Goal: Task Accomplishment & Management: Complete application form

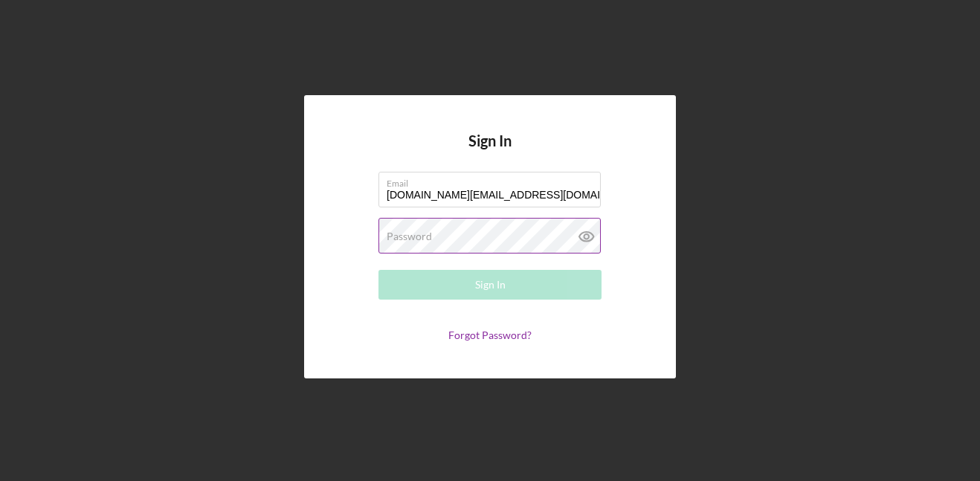
type input "[DOMAIN_NAME][EMAIL_ADDRESS][DOMAIN_NAME]"
click at [391, 236] on label "Password" at bounding box center [409, 236] width 45 height 12
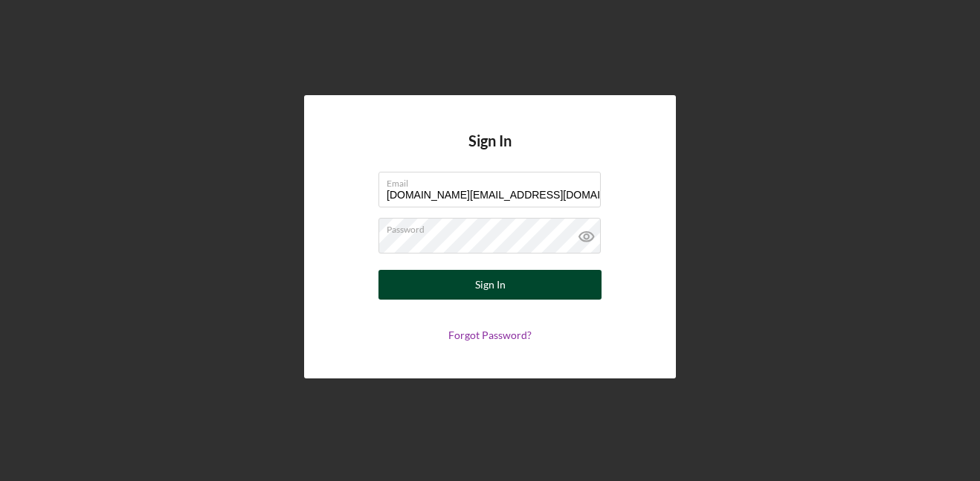
click at [511, 280] on button "Sign In" at bounding box center [489, 285] width 223 height 30
click at [514, 283] on button "Sign In" at bounding box center [489, 285] width 223 height 30
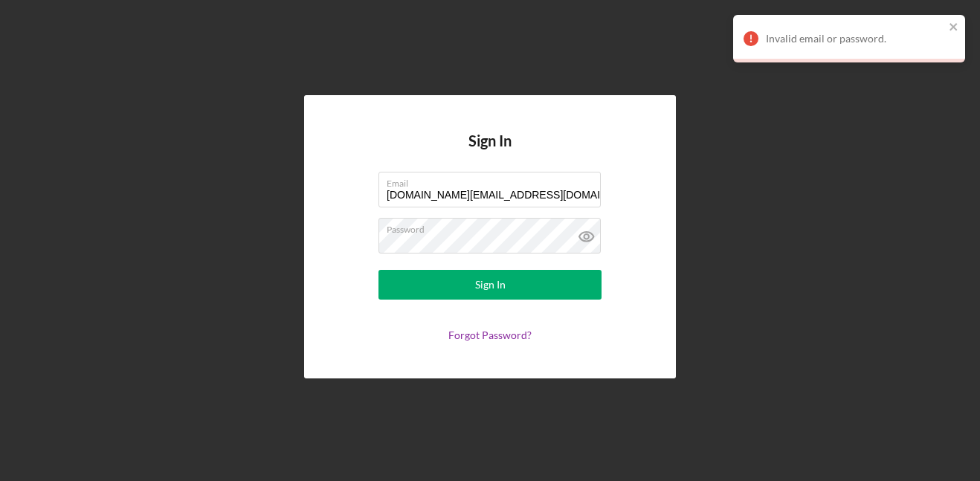
click at [960, 28] on div "Invalid email or password." at bounding box center [849, 39] width 232 height 48
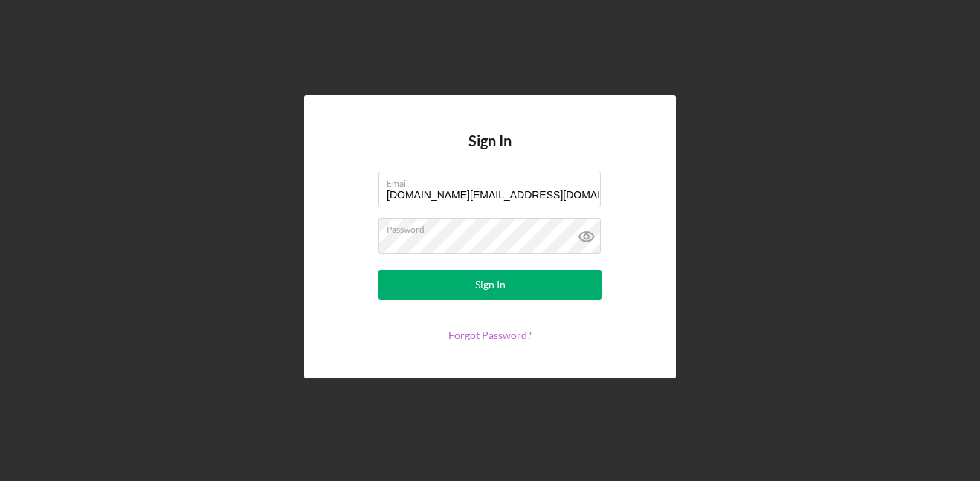
click at [458, 331] on link "Forgot Password?" at bounding box center [489, 335] width 83 height 13
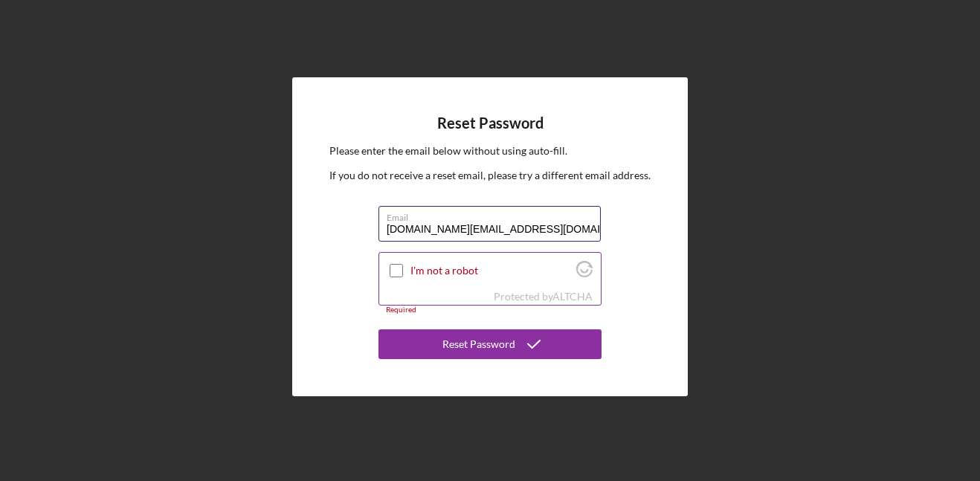
type input "[DOMAIN_NAME][EMAIL_ADDRESS][DOMAIN_NAME]"
click at [396, 271] on input "I'm not a robot" at bounding box center [396, 270] width 13 height 13
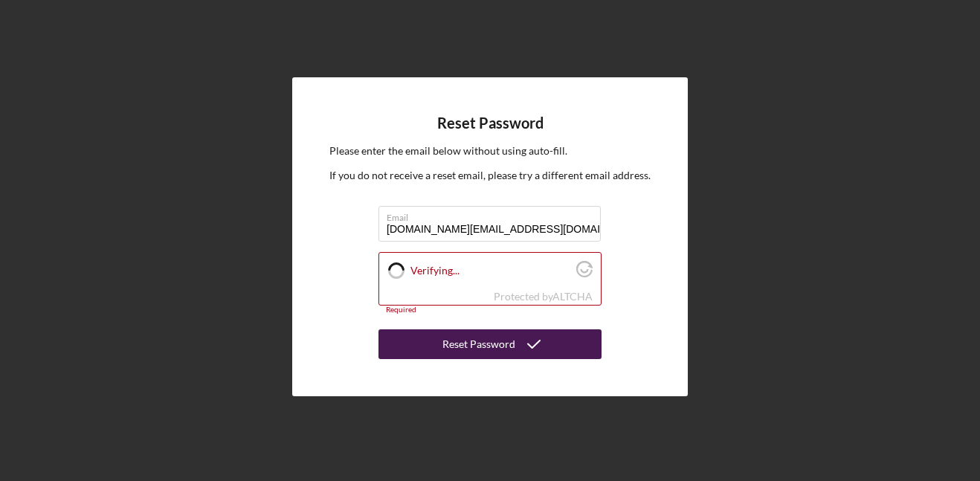
checkbox input "true"
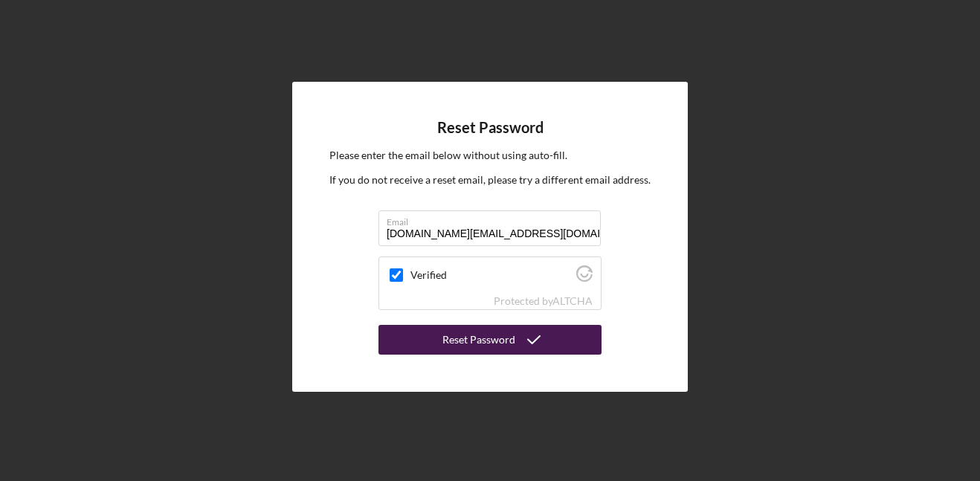
click at [517, 335] on icon "submit" at bounding box center [533, 339] width 37 height 37
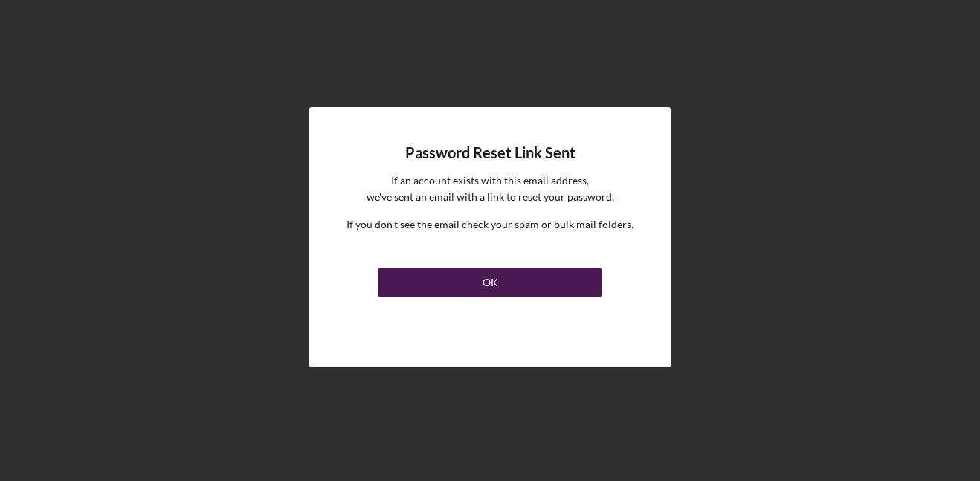
click at [482, 290] on div "OK" at bounding box center [490, 283] width 16 height 30
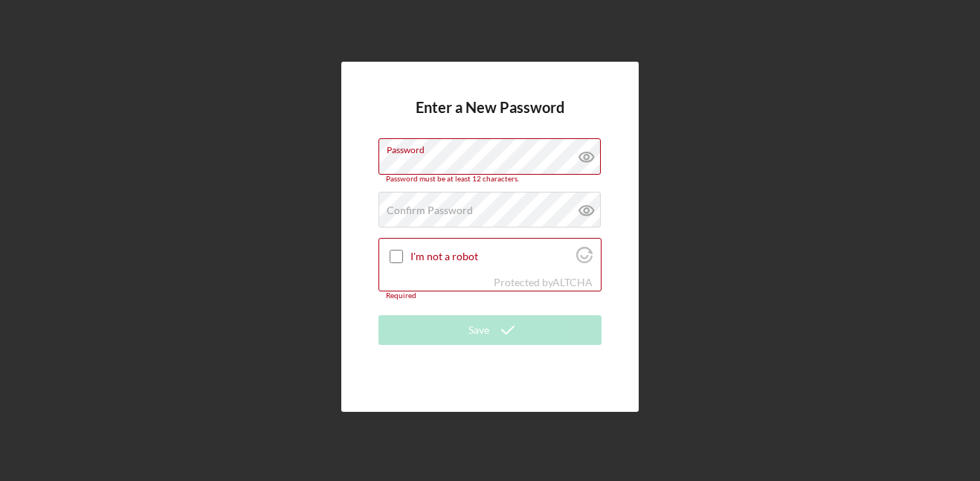
click at [633, 181] on div "Enter a New Password Password Password must be at least 12 characters. Confirm …" at bounding box center [489, 236] width 297 height 349
click at [396, 254] on input "I'm not a robot" at bounding box center [396, 256] width 13 height 13
checkbox input "true"
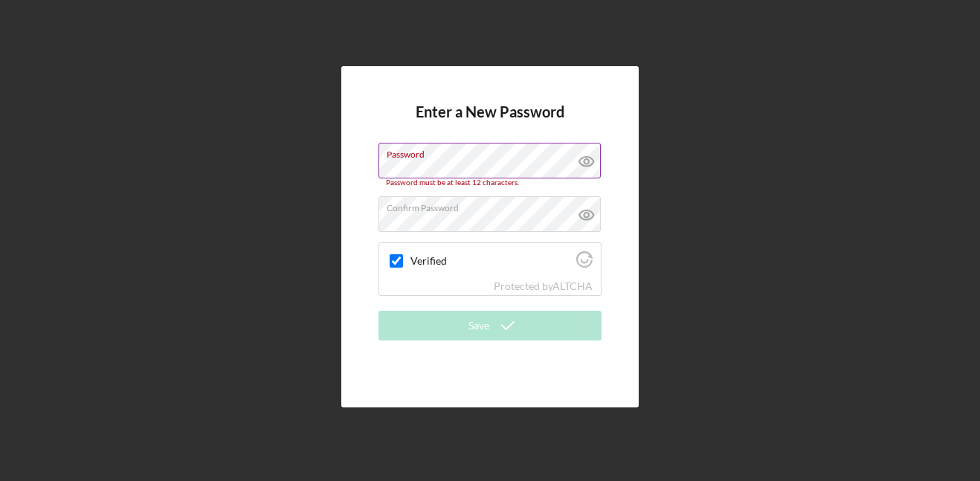
click at [590, 164] on icon at bounding box center [586, 161] width 37 height 37
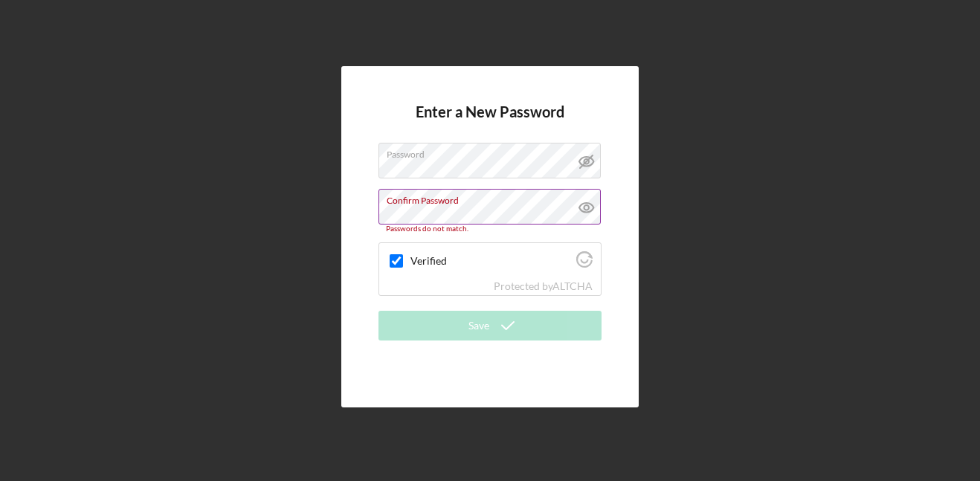
click at [590, 223] on icon at bounding box center [586, 207] width 37 height 37
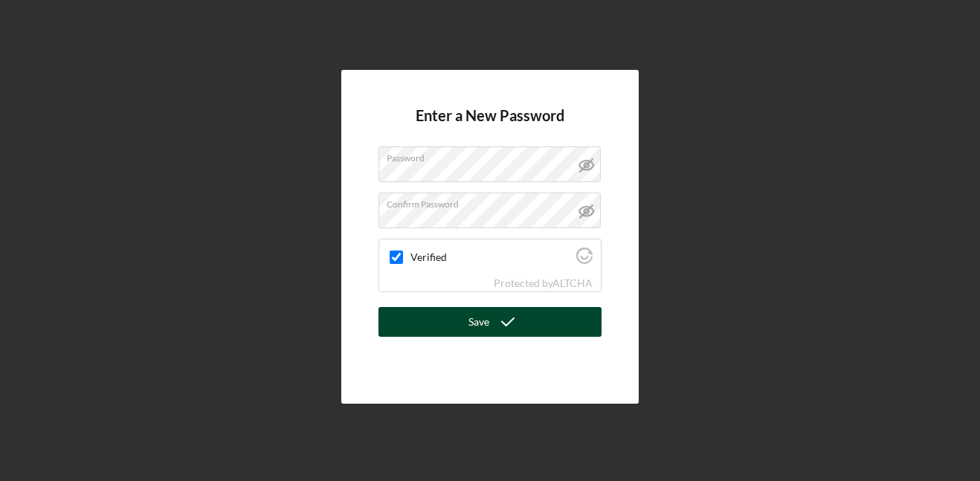
click at [509, 326] on icon "submit" at bounding box center [507, 321] width 37 height 37
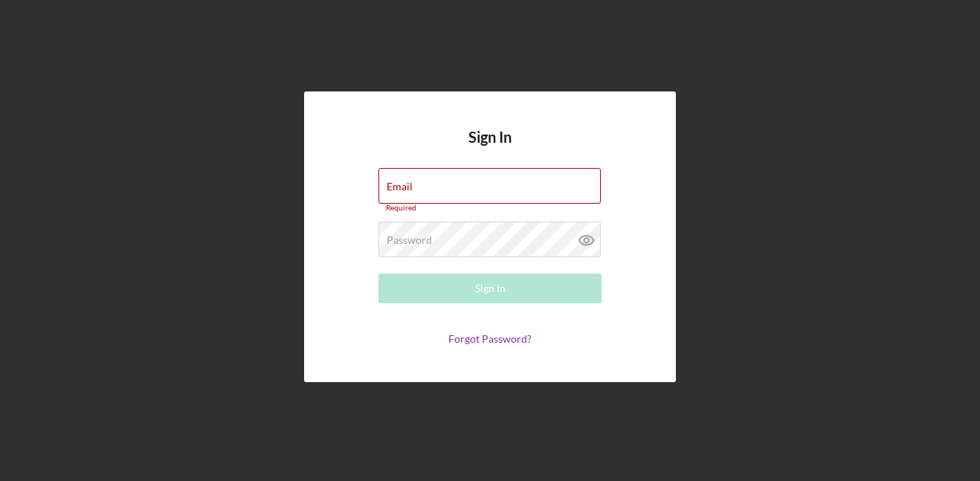
type input "[DOMAIN_NAME][EMAIL_ADDRESS][DOMAIN_NAME]"
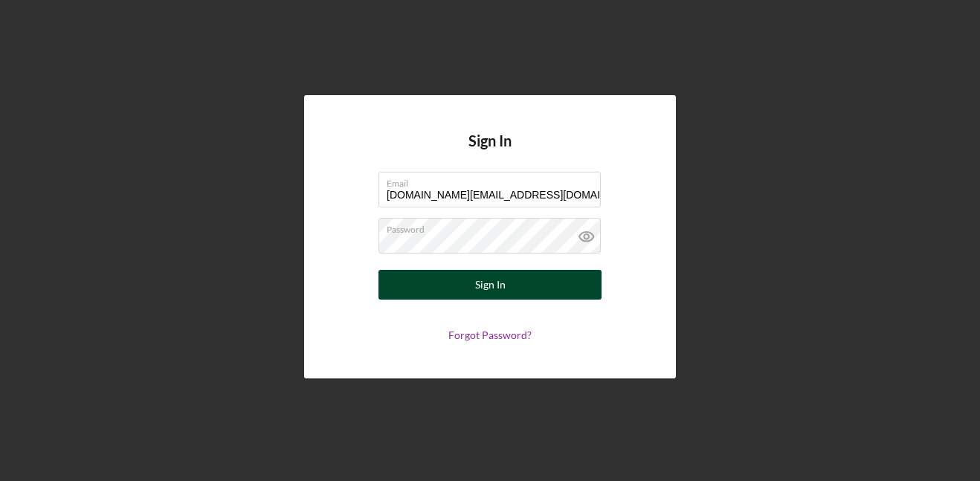
click at [504, 282] on div "Sign In" at bounding box center [490, 285] width 30 height 30
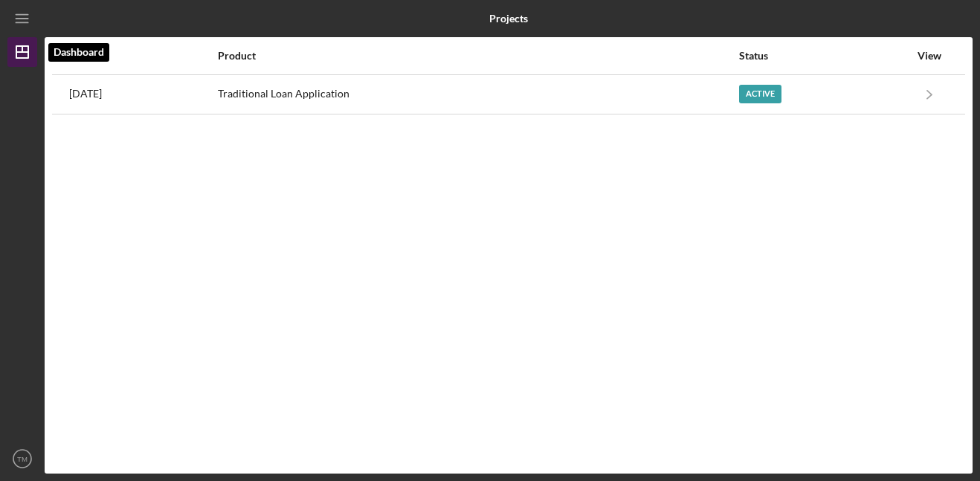
click at [16, 46] on polygon "button" at bounding box center [22, 52] width 12 height 12
click at [25, 16] on icon "Icon/Menu" at bounding box center [22, 18] width 33 height 33
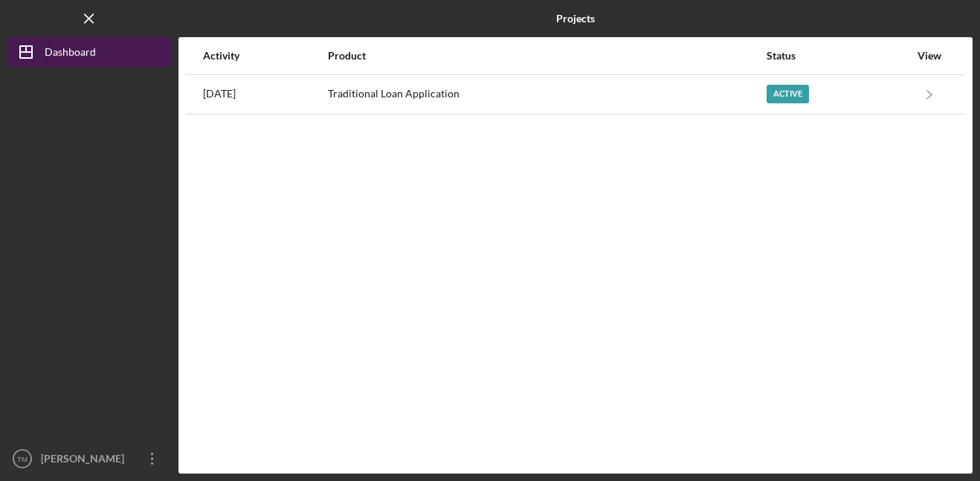
click at [65, 52] on div "Dashboard" at bounding box center [70, 53] width 51 height 33
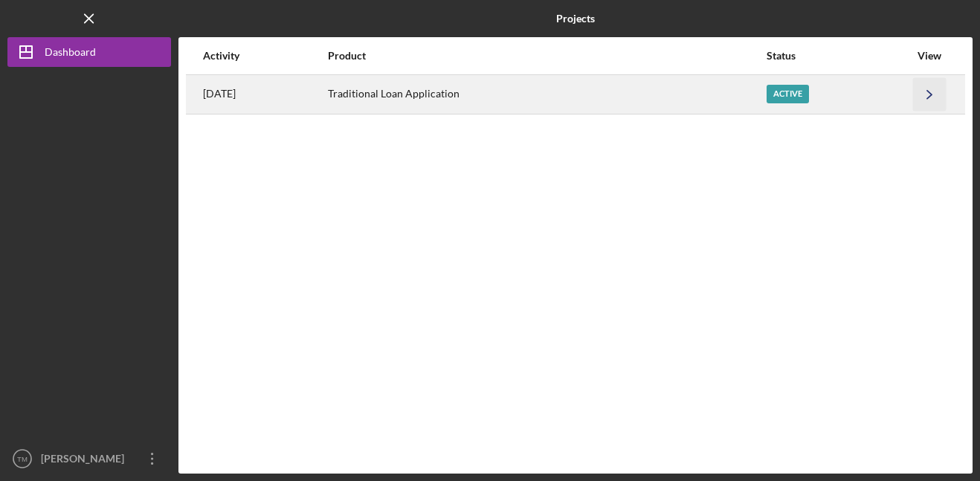
click at [919, 93] on icon "Icon/Navigate" at bounding box center [929, 93] width 33 height 33
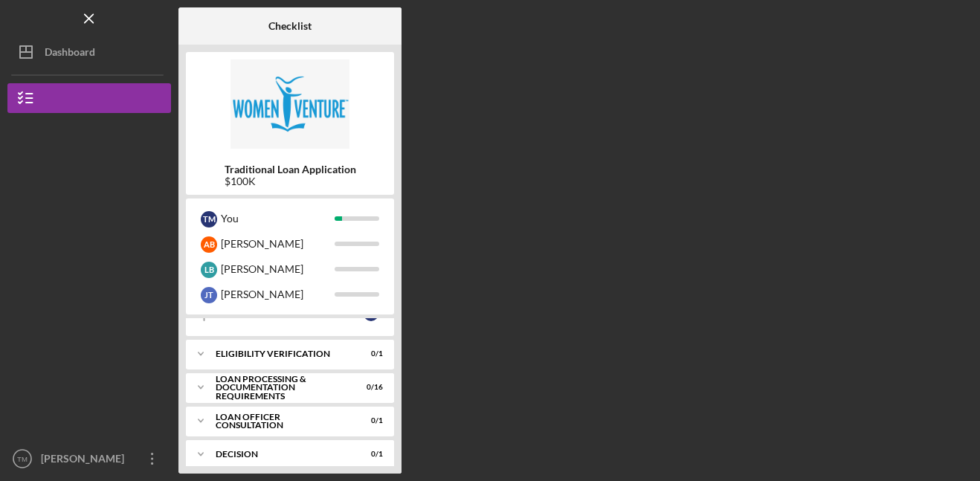
scroll to position [172, 0]
click at [274, 395] on div "Icon/Expander Loan Processing & Documentation Requirements 0 / 16" at bounding box center [290, 384] width 208 height 30
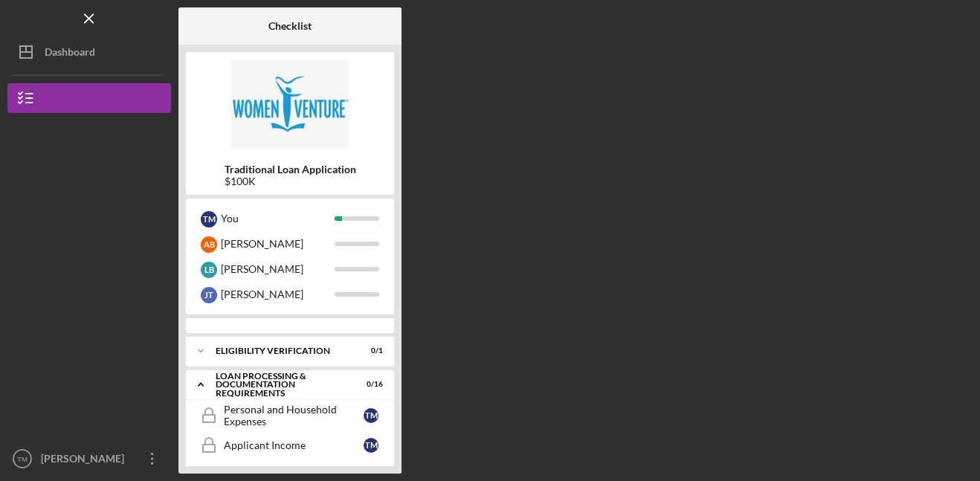
click at [274, 395] on div "Icon/Expander Loan Processing & Documentation Requirements 0 / 16" at bounding box center [290, 384] width 208 height 30
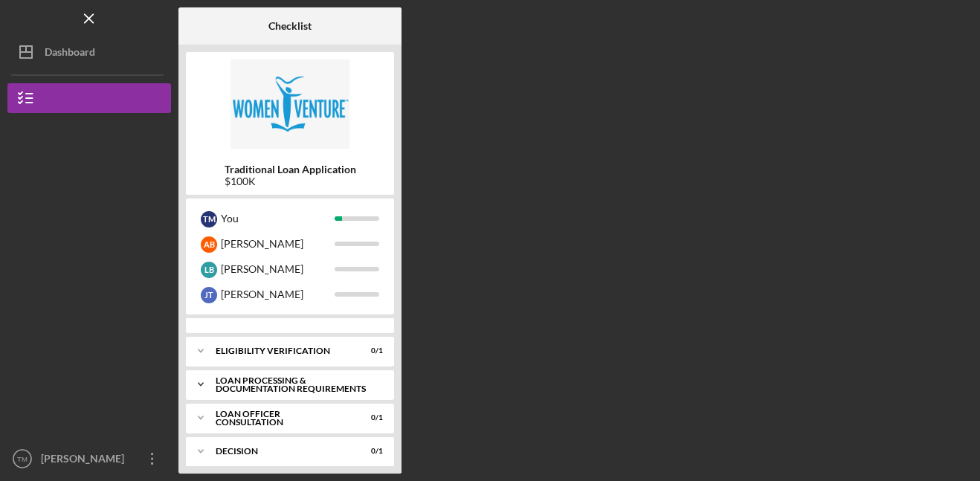
click at [278, 384] on div "Loan Processing & Documentation Requirements" at bounding box center [296, 384] width 160 height 17
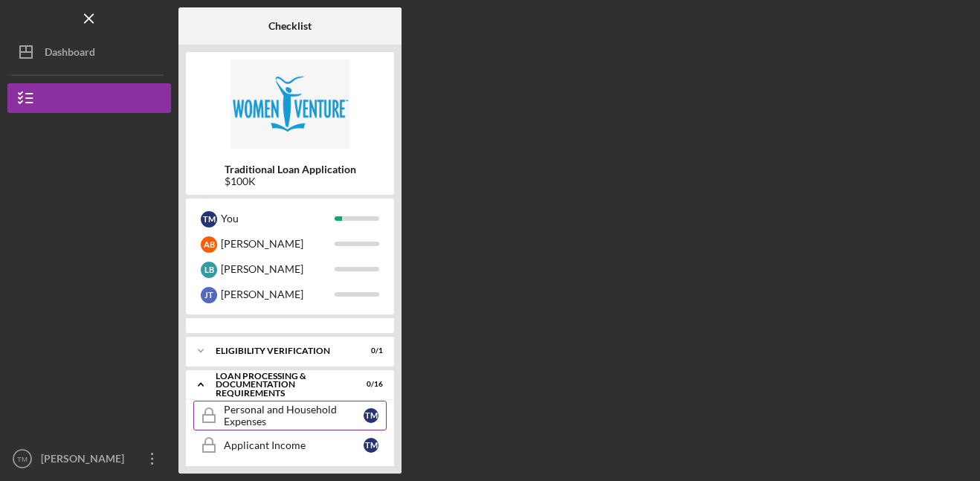
click at [279, 422] on div "Personal and Household Expenses" at bounding box center [294, 416] width 140 height 24
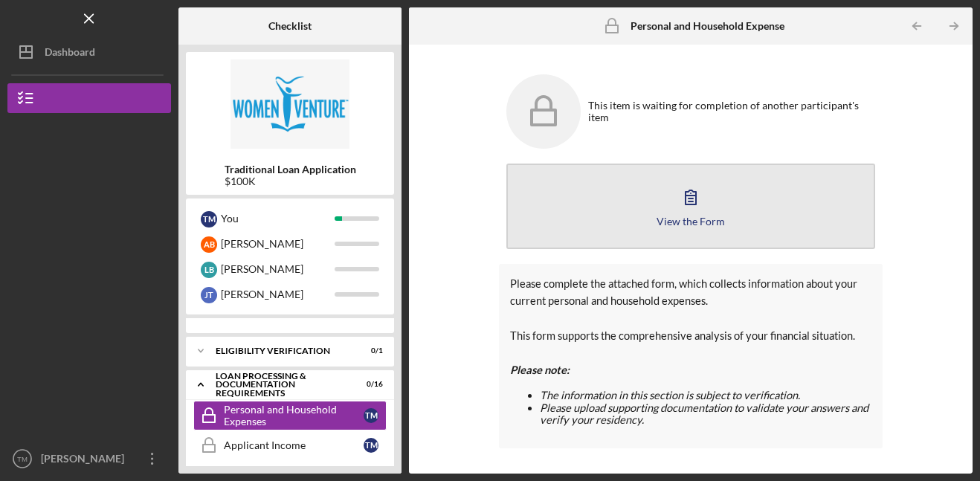
click at [677, 213] on icon "button" at bounding box center [690, 196] width 37 height 37
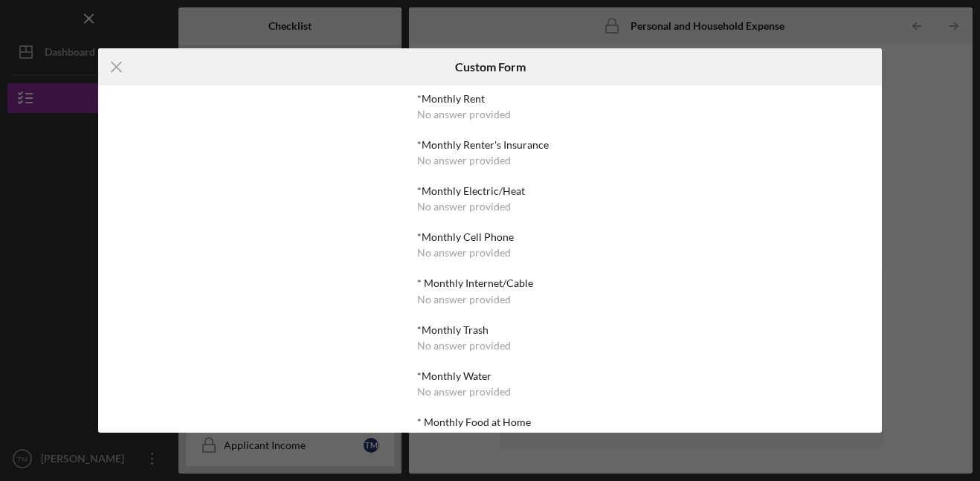
click at [483, 112] on div "No answer provided" at bounding box center [464, 115] width 94 height 12
click at [619, 102] on div "*Monthly Rent No answer provided *Monthly Renter's Insurance No answer provided…" at bounding box center [490, 259] width 784 height 348
drag, startPoint x: 619, startPoint y: 102, endPoint x: 590, endPoint y: 128, distance: 38.4
click at [615, 106] on div "*Monthly Rent No answer provided *Monthly Renter's Insurance No answer provided…" at bounding box center [490, 259] width 784 height 348
click at [921, 251] on div "Icon/Menu Close Custom Form *Monthly Rent No answer provided *Monthly Renter's …" at bounding box center [490, 240] width 980 height 481
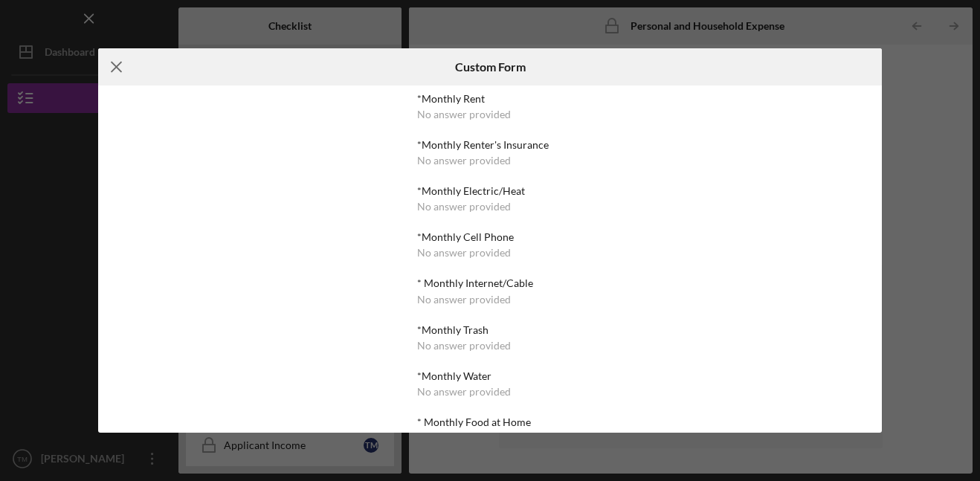
click at [100, 65] on icon "Icon/Menu Close" at bounding box center [116, 66] width 37 height 37
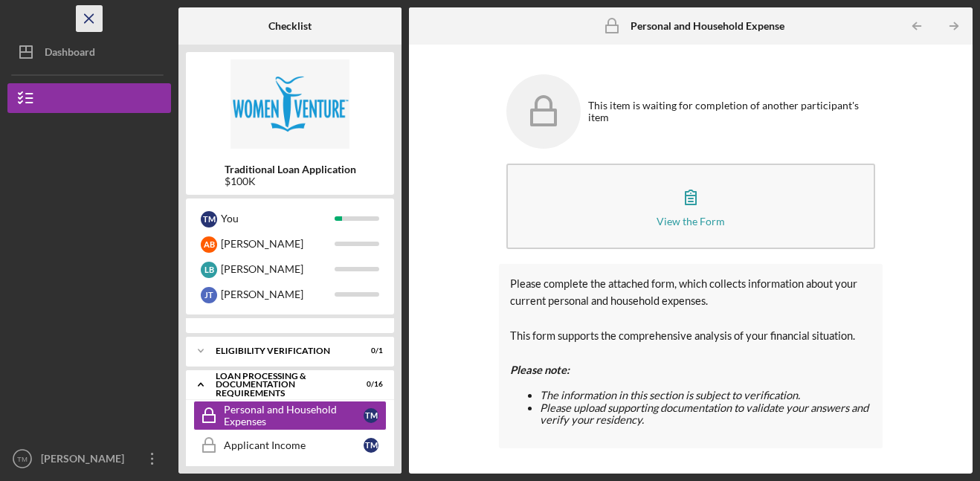
click at [94, 16] on icon "Icon/Menu Close" at bounding box center [89, 18] width 33 height 33
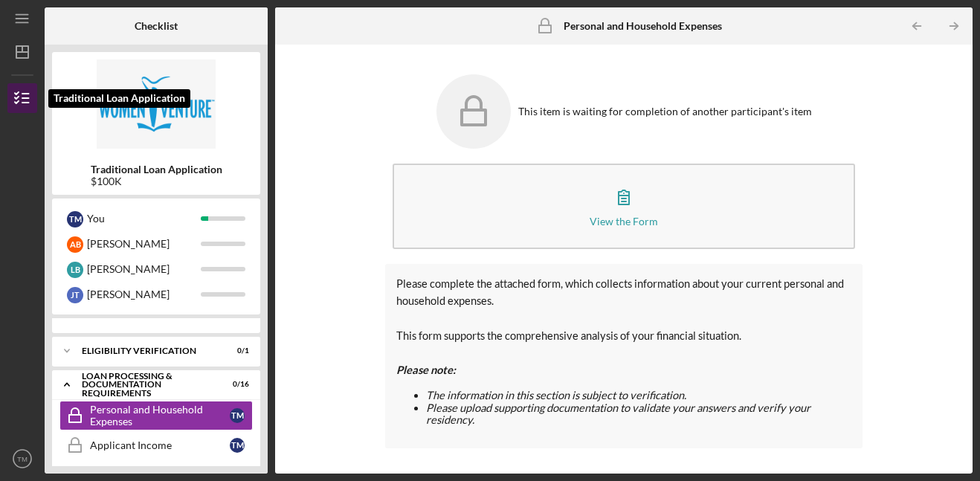
click at [21, 95] on icon "button" at bounding box center [22, 98] width 37 height 37
